Goal: Complete application form

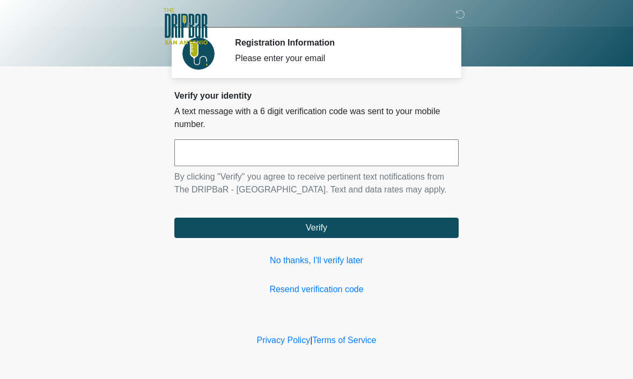
scroll to position [1, 0]
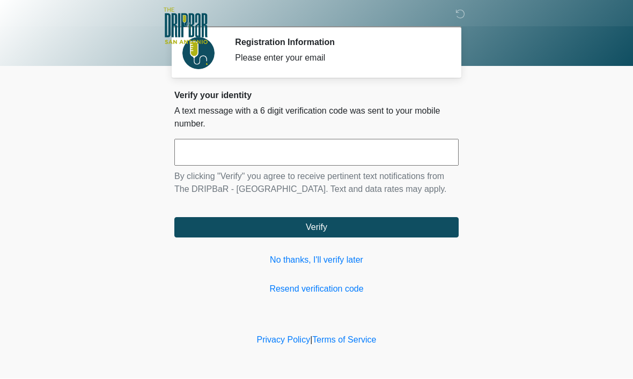
click at [250, 162] on input "text" at bounding box center [316, 152] width 284 height 27
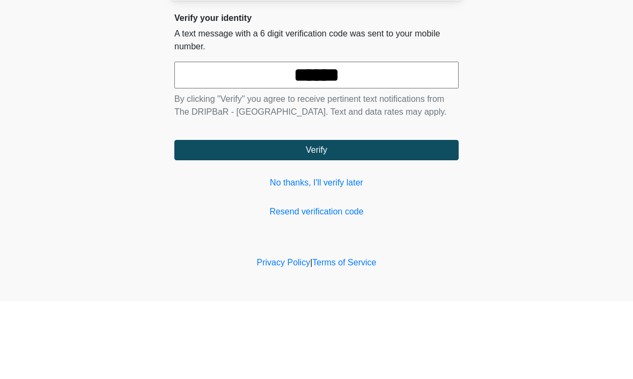
type input "******"
click at [316, 218] on button "Verify" at bounding box center [316, 228] width 284 height 20
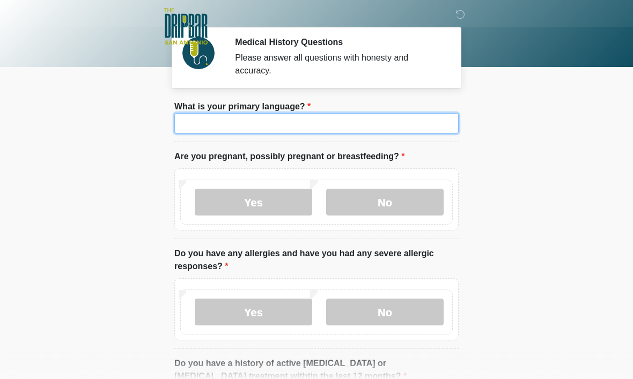
click at [362, 127] on input "What is your primary language?" at bounding box center [316, 123] width 284 height 20
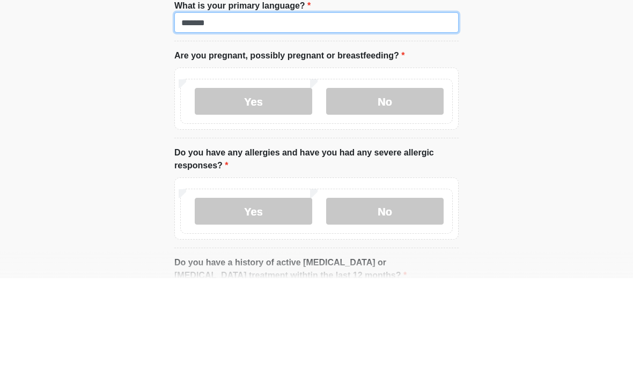
type input "*******"
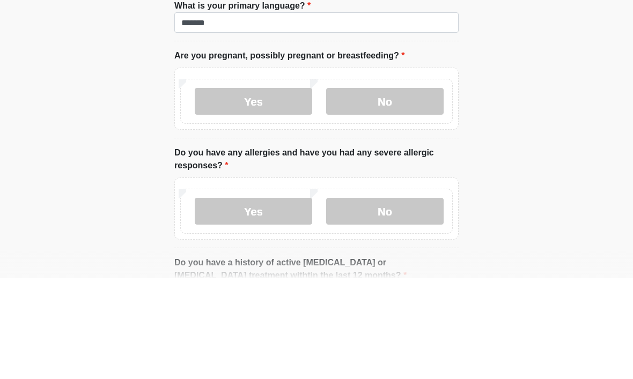
click at [379, 180] on div "Yes No" at bounding box center [316, 202] width 272 height 45
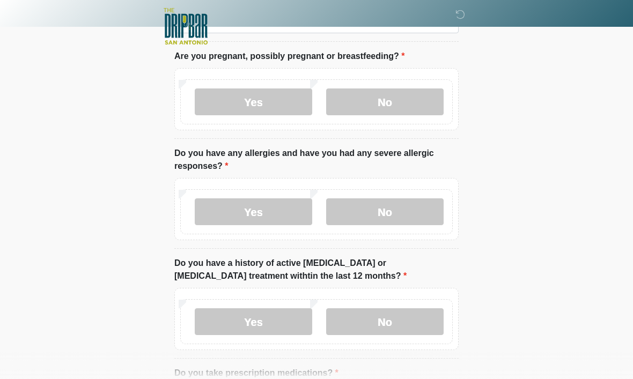
click at [407, 105] on label "No" at bounding box center [384, 101] width 117 height 27
click at [410, 218] on label "No" at bounding box center [384, 211] width 117 height 27
click at [416, 323] on label "No" at bounding box center [384, 321] width 117 height 27
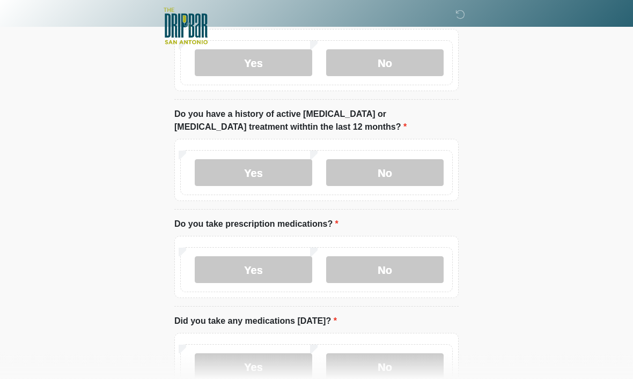
click at [410, 271] on label "No" at bounding box center [384, 270] width 117 height 27
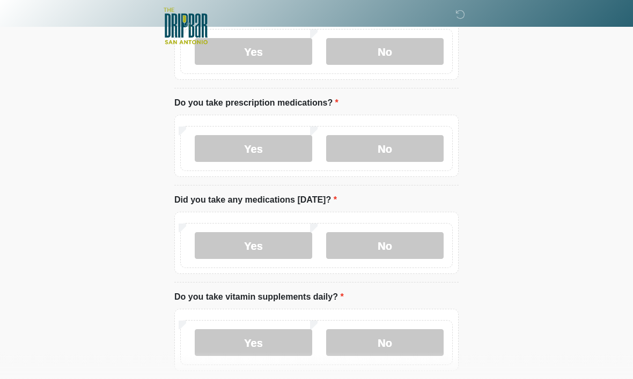
click at [402, 250] on label "No" at bounding box center [384, 246] width 117 height 27
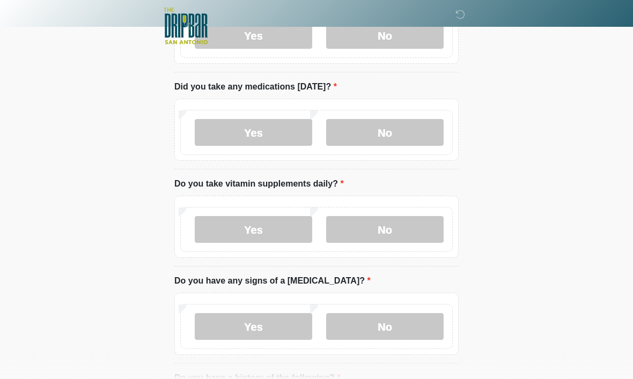
scroll to position [495, 0]
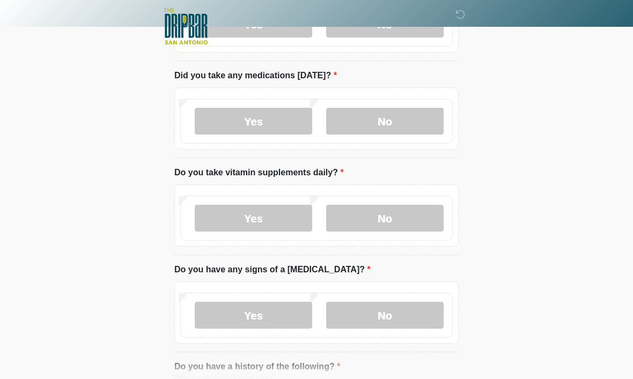
click at [408, 222] on label "No" at bounding box center [384, 218] width 117 height 27
click at [411, 311] on label "No" at bounding box center [384, 315] width 117 height 27
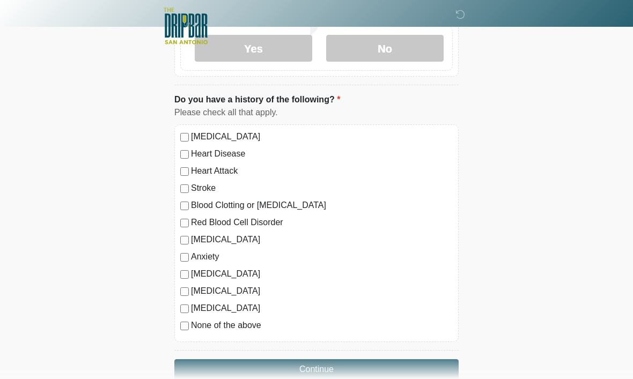
scroll to position [762, 0]
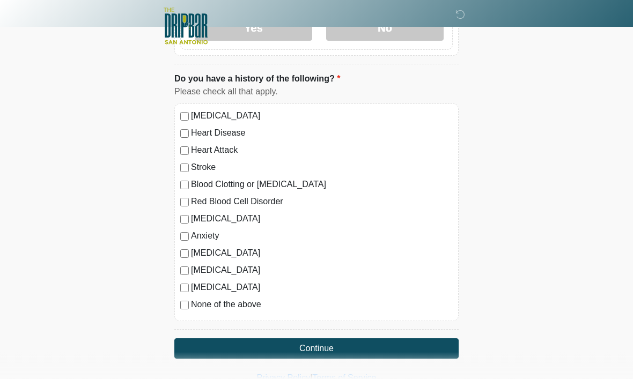
click at [390, 339] on button "Continue" at bounding box center [316, 349] width 284 height 20
click at [241, 299] on label "None of the above" at bounding box center [322, 305] width 262 height 13
click at [314, 345] on button "Continue" at bounding box center [316, 349] width 284 height 20
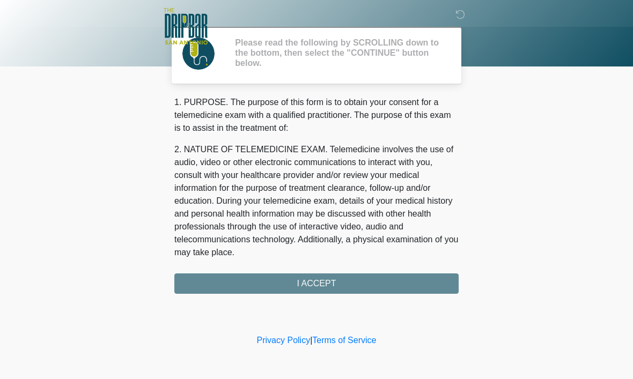
scroll to position [0, 0]
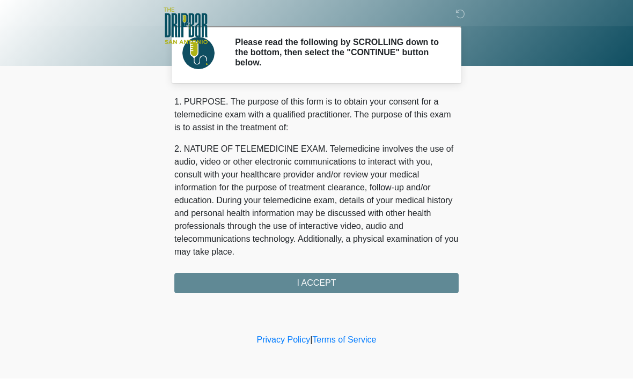
click at [372, 280] on div "1. PURPOSE. The purpose of this form is to obtain your consent for a telemedici…" at bounding box center [316, 195] width 284 height 198
click at [346, 280] on div "1. PURPOSE. The purpose of this form is to obtain your consent for a telemedici…" at bounding box center [316, 195] width 284 height 198
click at [312, 280] on div "1. PURPOSE. The purpose of this form is to obtain your consent for a telemedici…" at bounding box center [316, 195] width 284 height 198
click at [344, 279] on div "1. PURPOSE. The purpose of this form is to obtain your consent for a telemedici…" at bounding box center [316, 195] width 284 height 198
click at [317, 287] on div "1. PURPOSE. The purpose of this form is to obtain your consent for a telemedici…" at bounding box center [316, 195] width 284 height 198
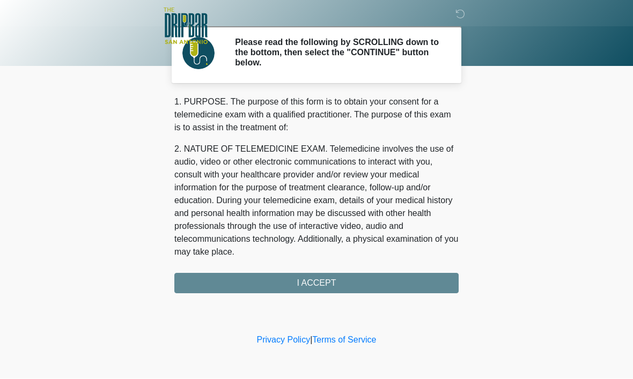
click at [317, 283] on div "1. PURPOSE. The purpose of this form is to obtain your consent for a telemedici…" at bounding box center [316, 195] width 284 height 198
click at [309, 286] on div "1. PURPOSE. The purpose of this form is to obtain your consent for a telemedici…" at bounding box center [316, 195] width 284 height 198
click at [365, 198] on p "2. NATURE OF TELEMEDICINE EXAM. Telemedicine involves the use of audio, video o…" at bounding box center [316, 201] width 284 height 116
click at [311, 275] on div "1. PURPOSE. The purpose of this form is to obtain your consent for a telemedici…" at bounding box center [316, 195] width 284 height 198
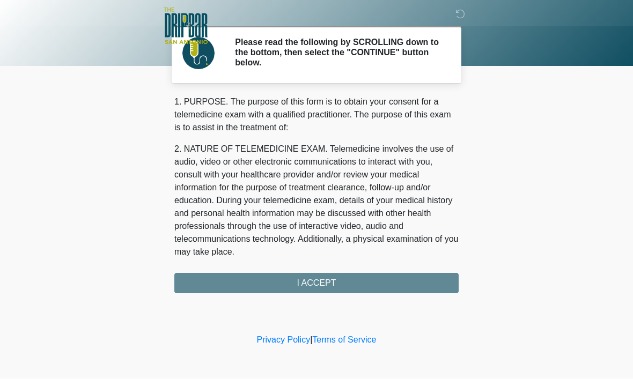
click at [293, 287] on div "1. PURPOSE. The purpose of this form is to obtain your consent for a telemedici…" at bounding box center [316, 195] width 284 height 198
click at [286, 289] on div "1. PURPOSE. The purpose of this form is to obtain your consent for a telemedici…" at bounding box center [316, 195] width 284 height 198
click at [297, 274] on div "1. PURPOSE. The purpose of this form is to obtain your consent for a telemedici…" at bounding box center [316, 195] width 284 height 198
click at [259, 108] on p "1. PURPOSE. The purpose of this form is to obtain your consent for a telemedici…" at bounding box center [316, 115] width 284 height 39
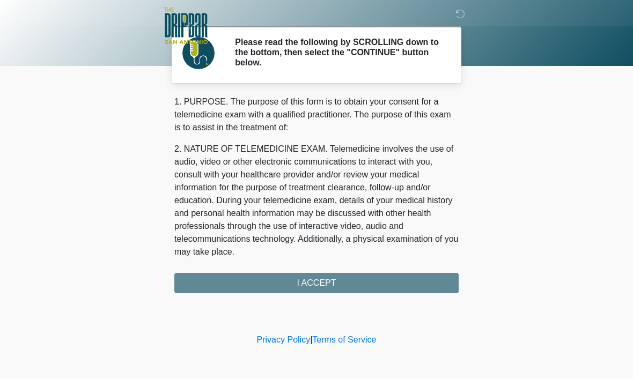
click at [259, 108] on p "1. PURPOSE. The purpose of this form is to obtain your consent for a telemedici…" at bounding box center [316, 115] width 284 height 39
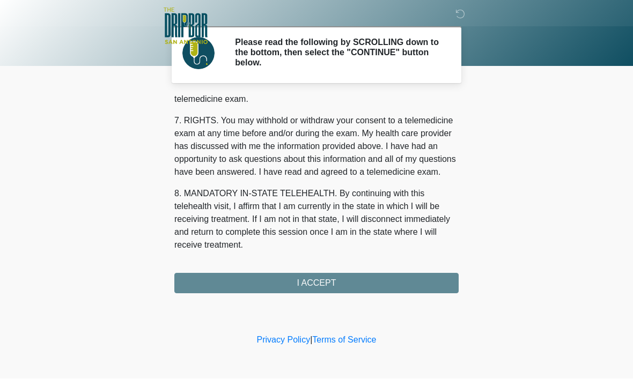
scroll to position [483, 0]
click at [346, 283] on button "I ACCEPT" at bounding box center [316, 283] width 284 height 20
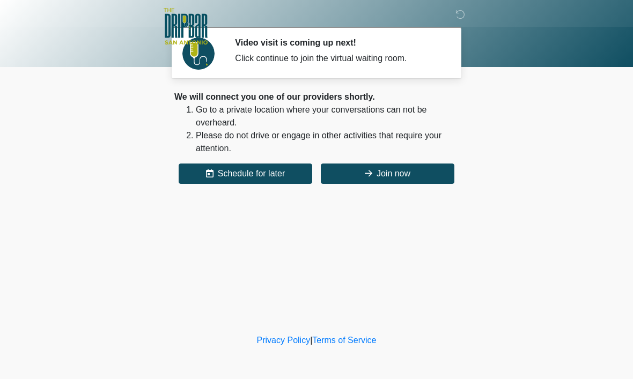
click at [411, 170] on button "Join now" at bounding box center [387, 174] width 133 height 20
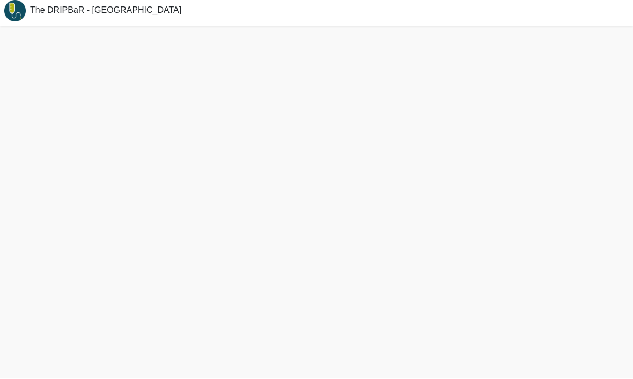
scroll to position [36, 0]
